Goal: Check status: Check status

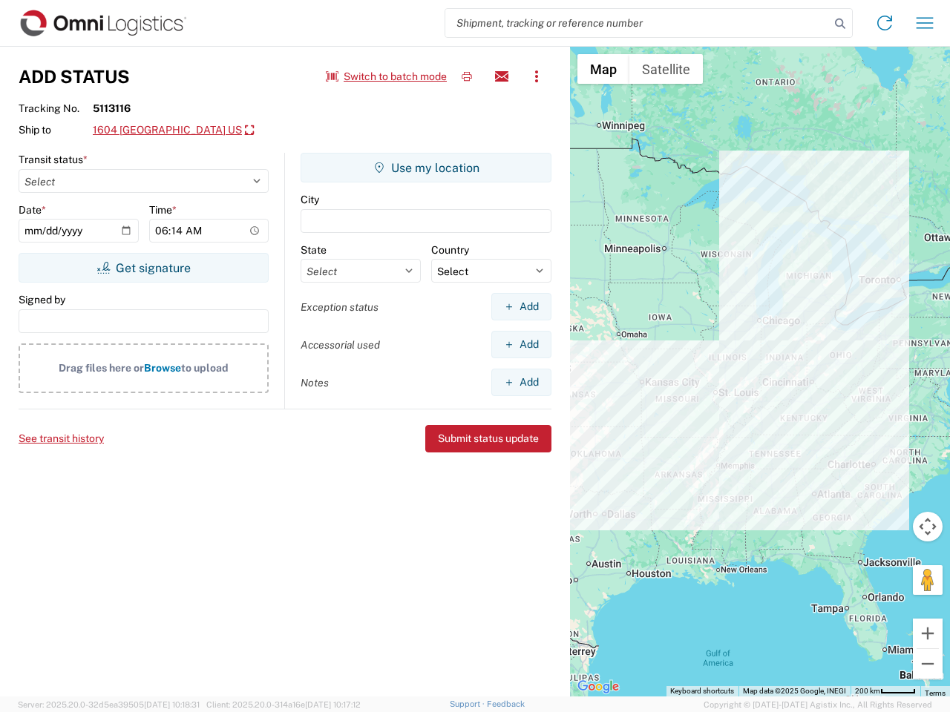
click at [637, 23] on input "search" at bounding box center [637, 23] width 384 height 28
click at [840, 24] on icon at bounding box center [839, 23] width 21 height 21
click at [884, 23] on icon at bounding box center [884, 23] width 24 height 24
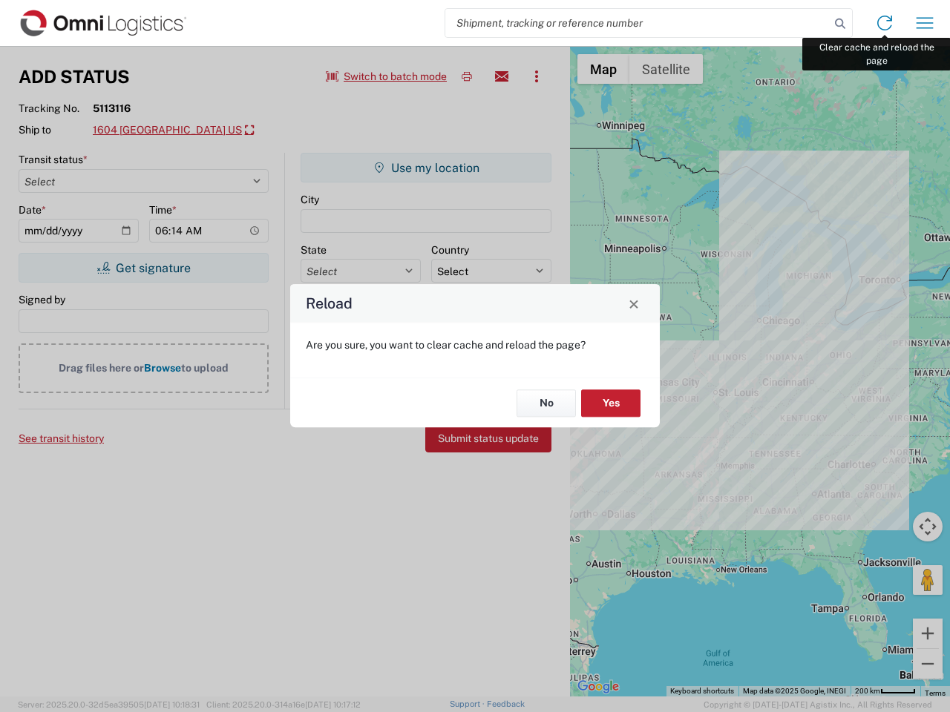
click at [924, 23] on div "Reload Are you sure, you want to clear cache and reload the page? No Yes" at bounding box center [475, 356] width 950 height 712
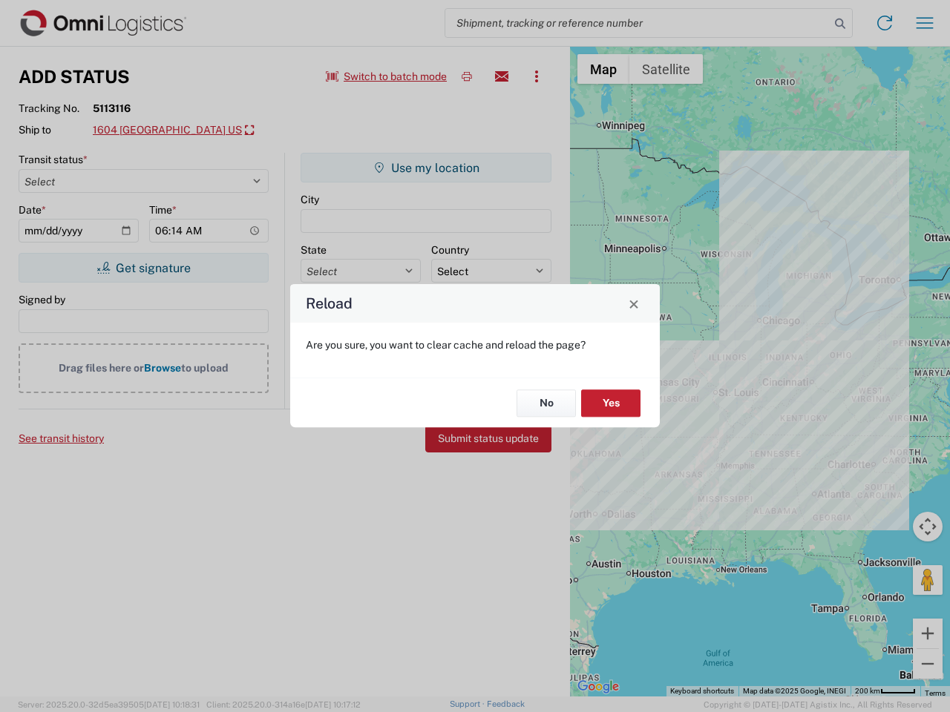
click at [387, 76] on div "Reload Are you sure, you want to clear cache and reload the page? No Yes" at bounding box center [475, 356] width 950 height 712
click at [467, 76] on div "Reload Are you sure, you want to clear cache and reload the page? No Yes" at bounding box center [475, 356] width 950 height 712
click at [501, 76] on div "Reload Are you sure, you want to clear cache and reload the page? No Yes" at bounding box center [475, 356] width 950 height 712
click at [536, 76] on div "Reload Are you sure, you want to clear cache and reload the page? No Yes" at bounding box center [475, 356] width 950 height 712
click at [220, 131] on div "Reload Are you sure, you want to clear cache and reload the page? No Yes" at bounding box center [475, 356] width 950 height 712
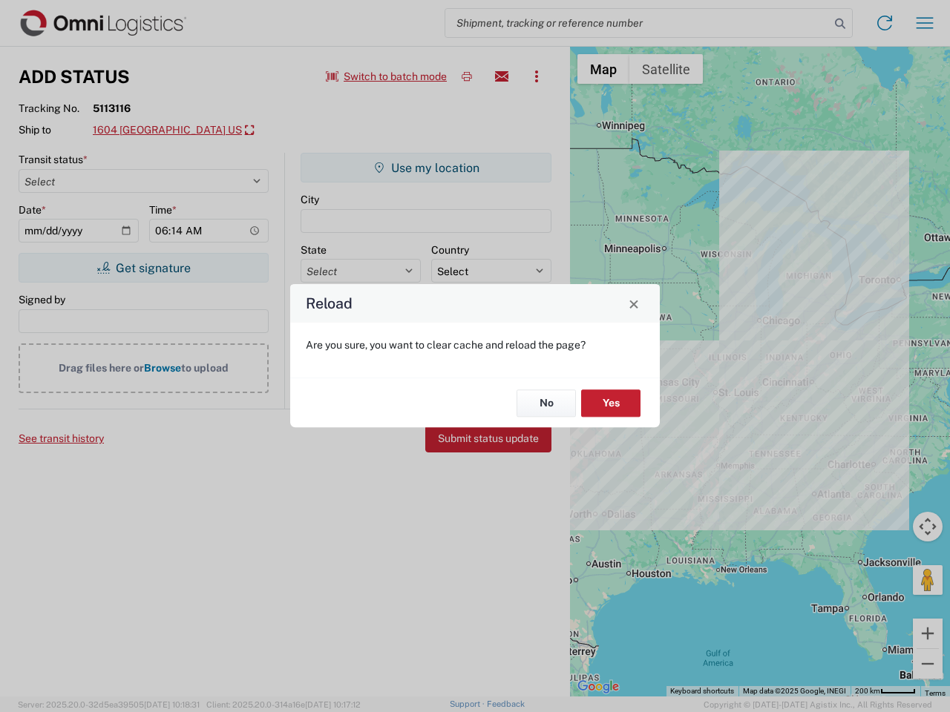
click at [143, 268] on div "Reload Are you sure, you want to clear cache and reload the page? No Yes" at bounding box center [475, 356] width 950 height 712
